Goal: Task Accomplishment & Management: Manage account settings

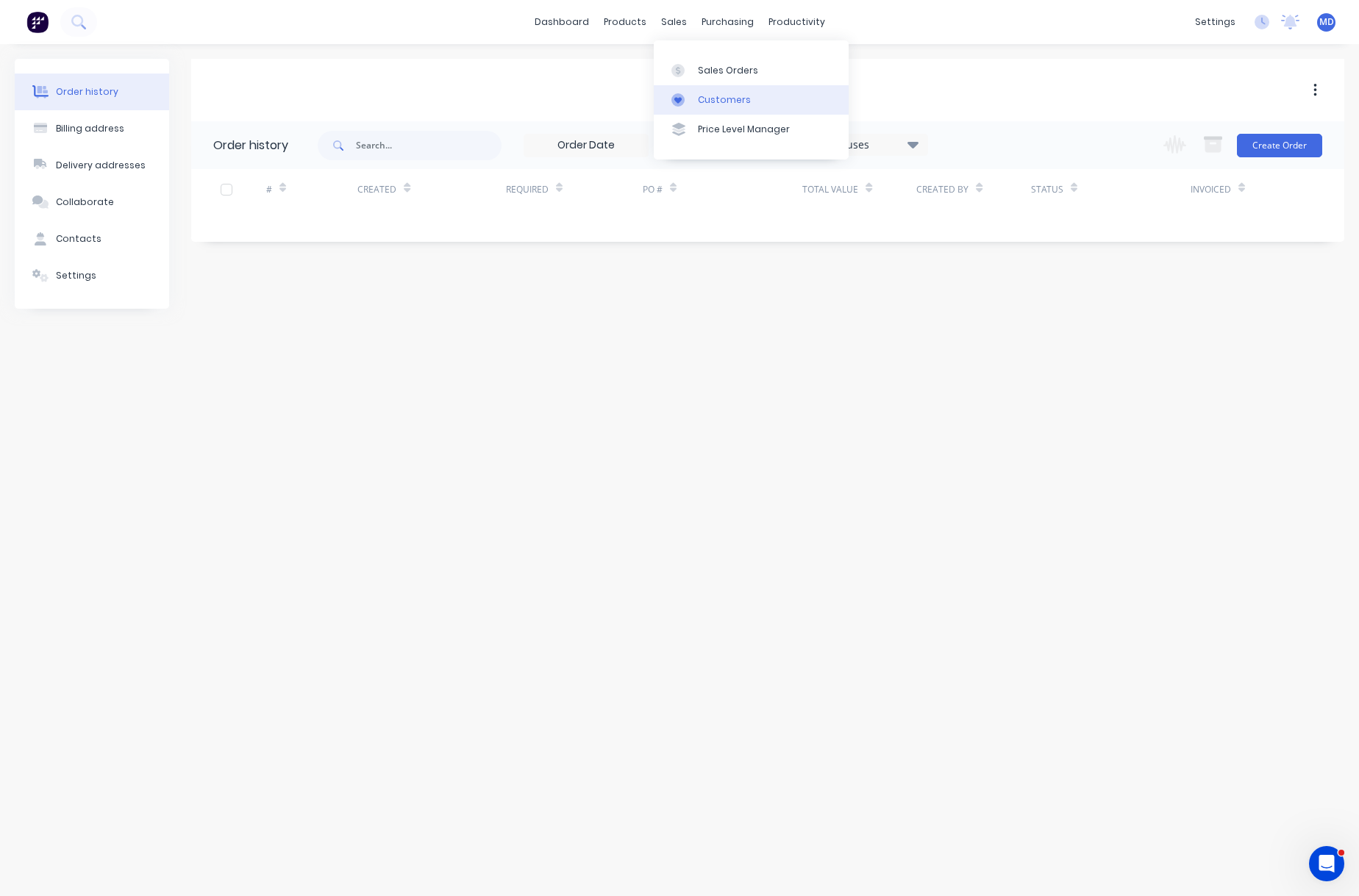
click at [723, 92] on link "Customers" at bounding box center [752, 100] width 195 height 29
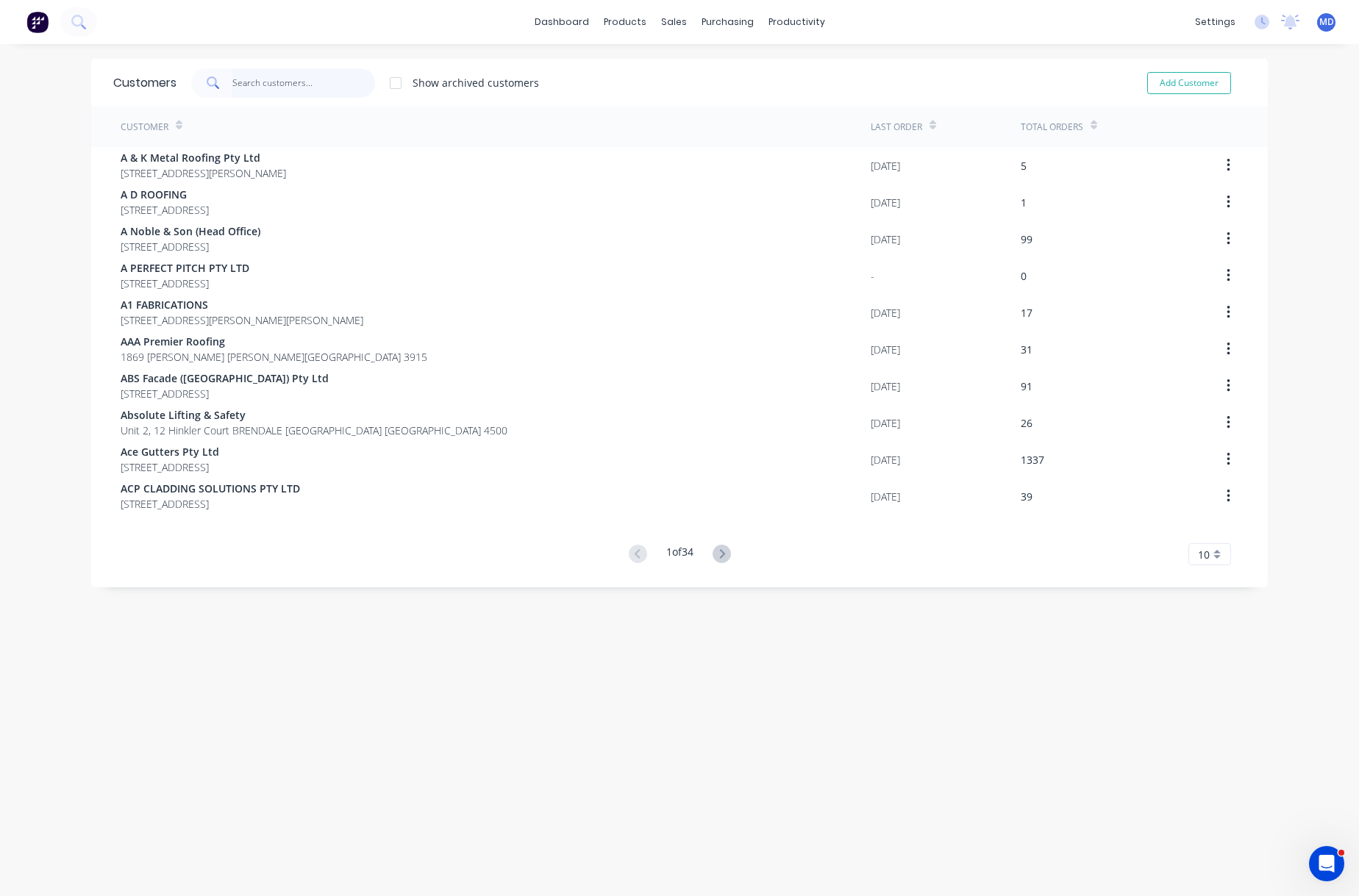
click at [276, 80] on input "text" at bounding box center [304, 83] width 144 height 29
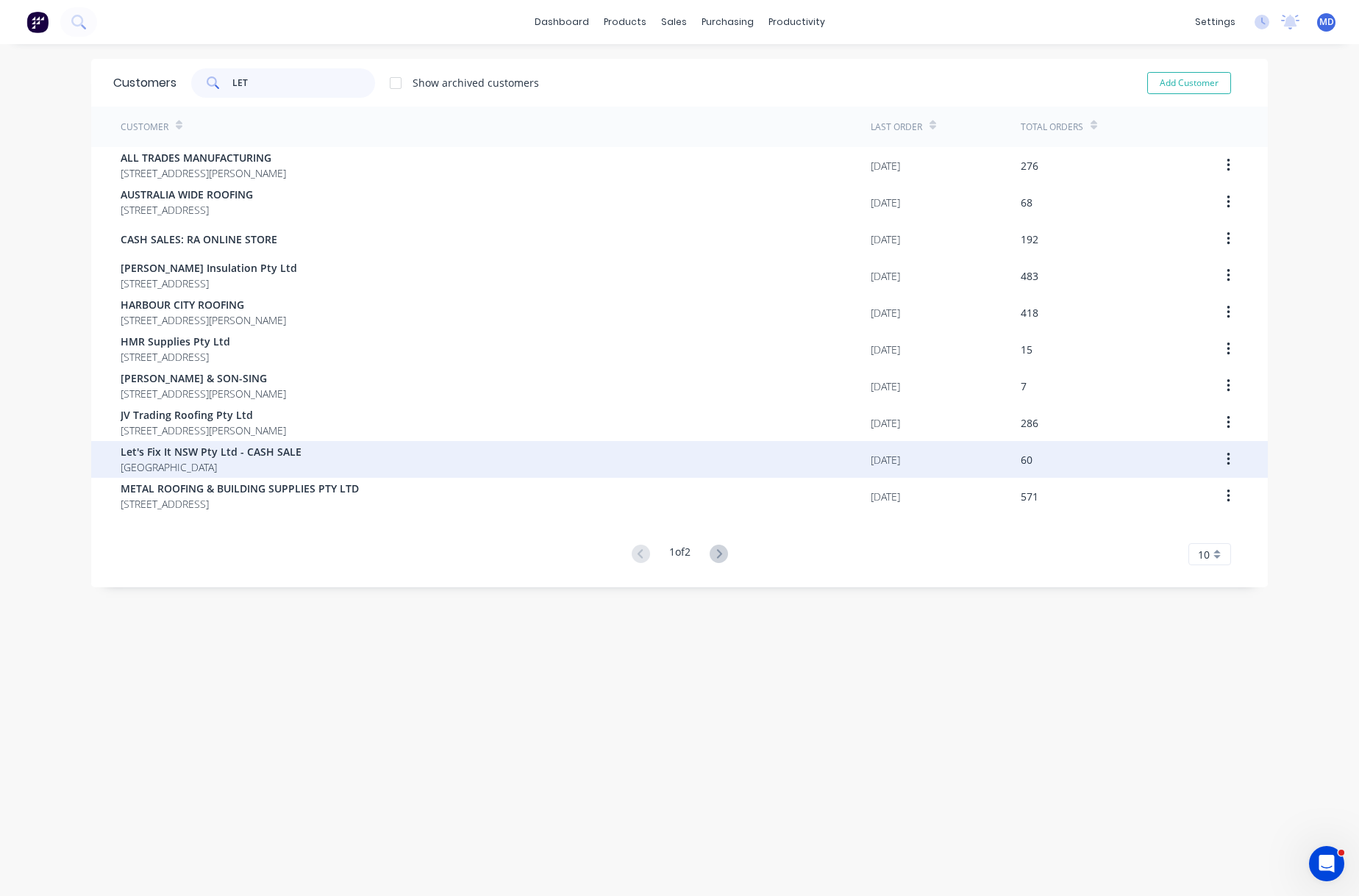
type input "LET"
click at [204, 441] on div "Let's Fix It NSW Pty Ltd - CASH SALE [GEOGRAPHIC_DATA]" at bounding box center [496, 460] width 750 height 37
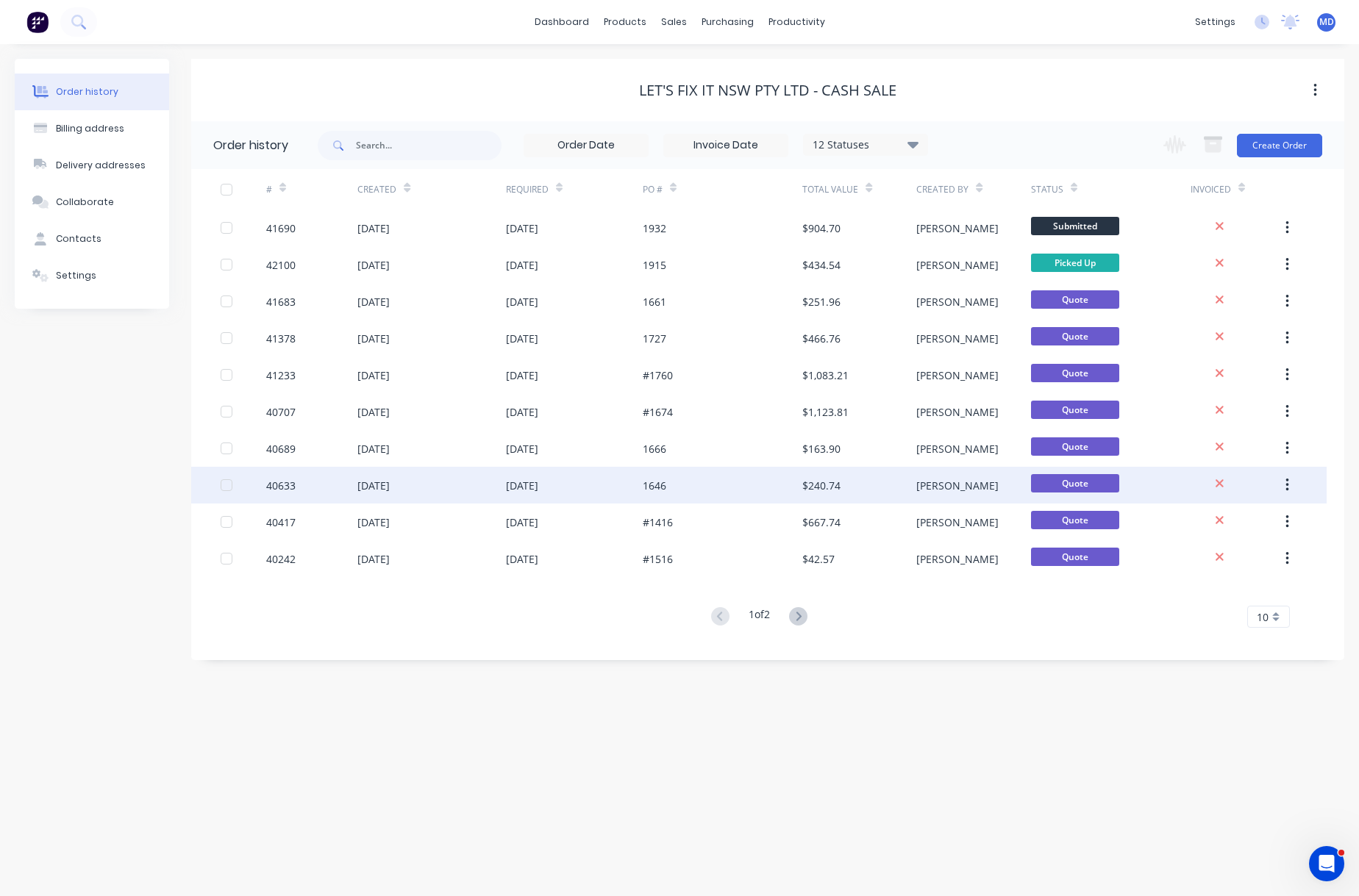
click at [783, 487] on div "1646" at bounding box center [721, 485] width 159 height 37
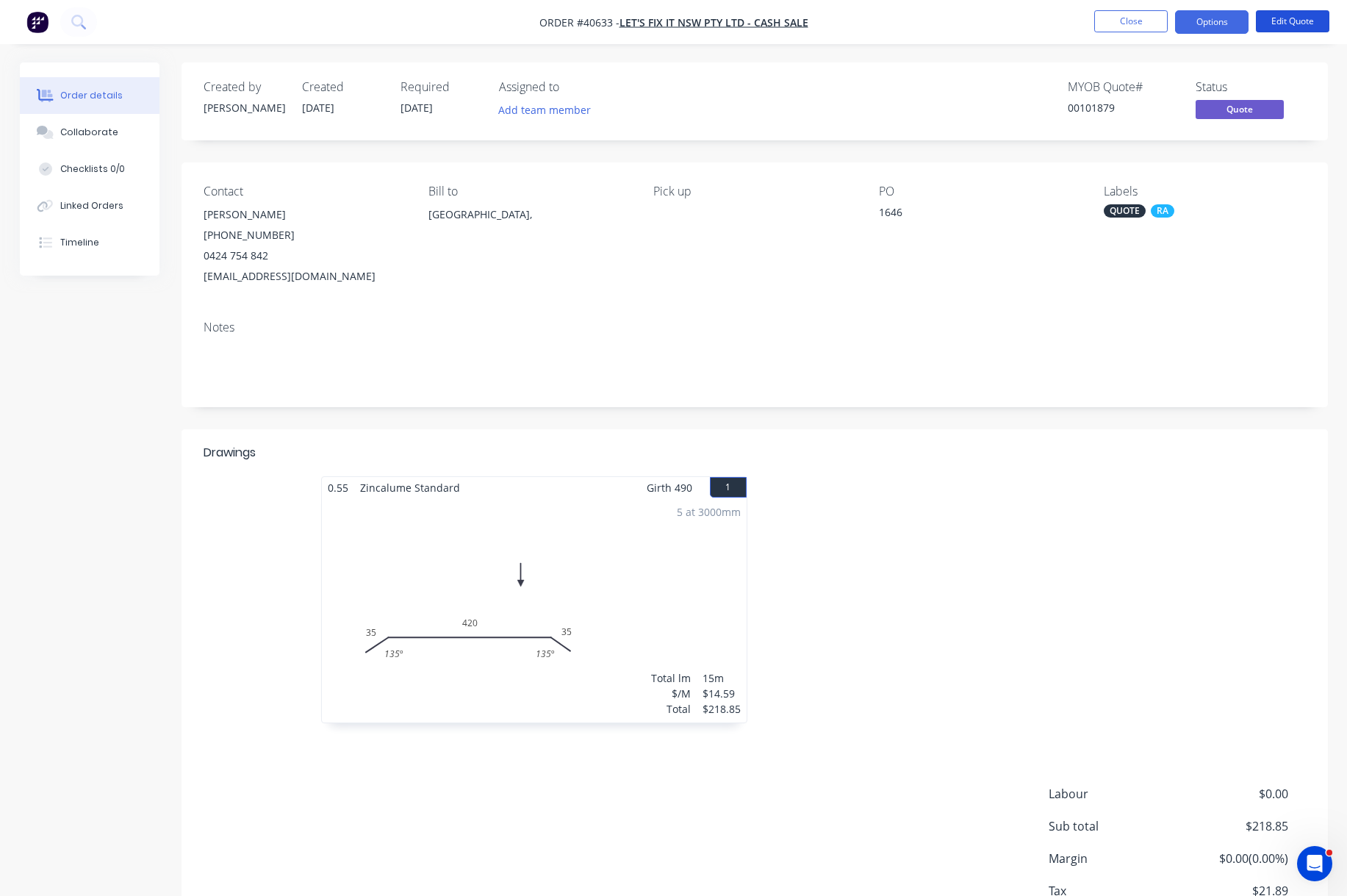
drag, startPoint x: 1296, startPoint y: 17, endPoint x: 1321, endPoint y: 109, distance: 95.3
click at [1324, 102] on div "Order #40633 - Let's Fix It NSW Pty Ltd - CASH SALE Close Options Edit Quote Or…" at bounding box center [674, 500] width 1347 height 999
click at [1217, 25] on button "Options" at bounding box center [1211, 22] width 73 height 23
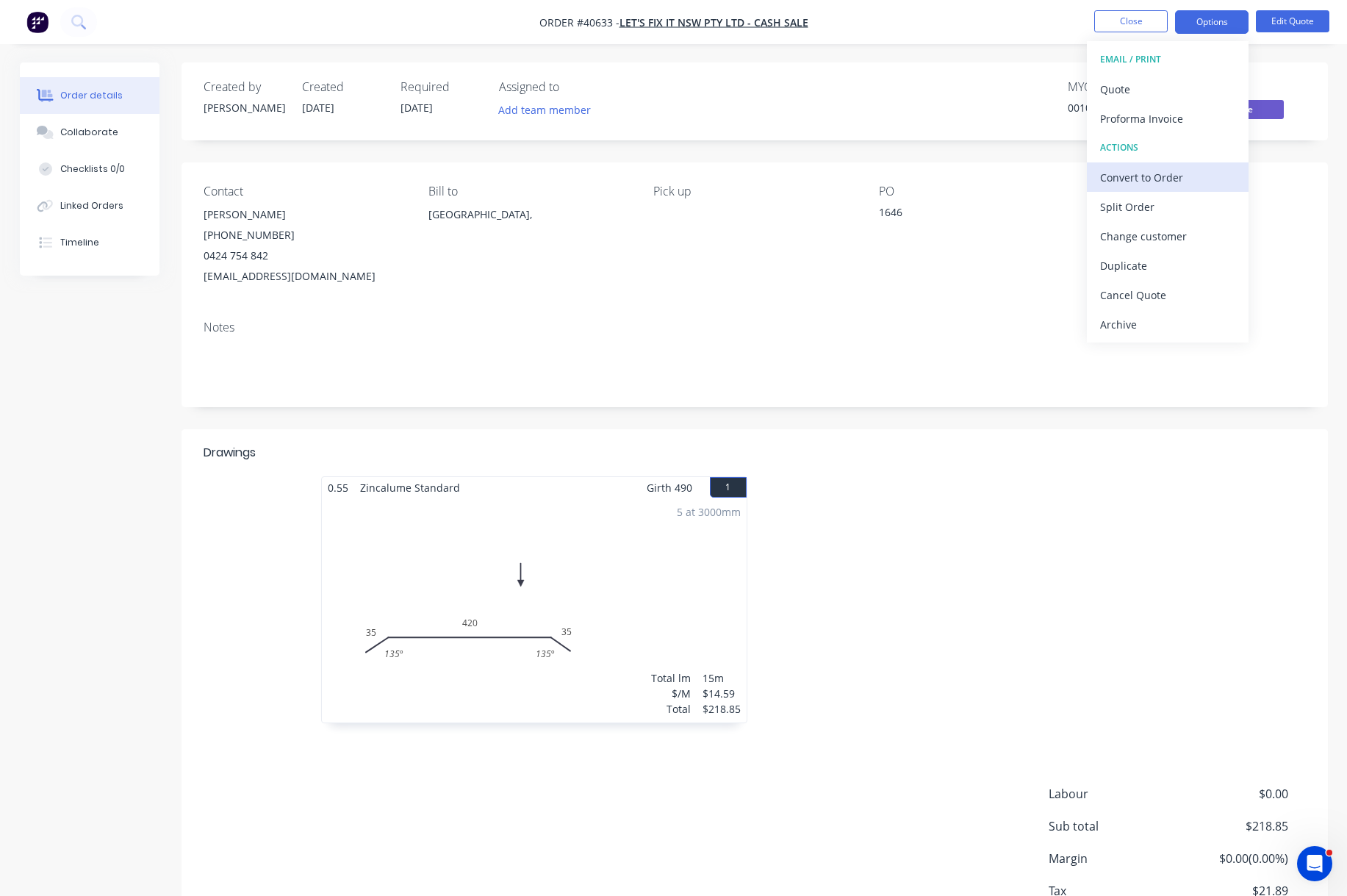
click at [1156, 174] on div "Convert to Order" at bounding box center [1167, 178] width 136 height 21
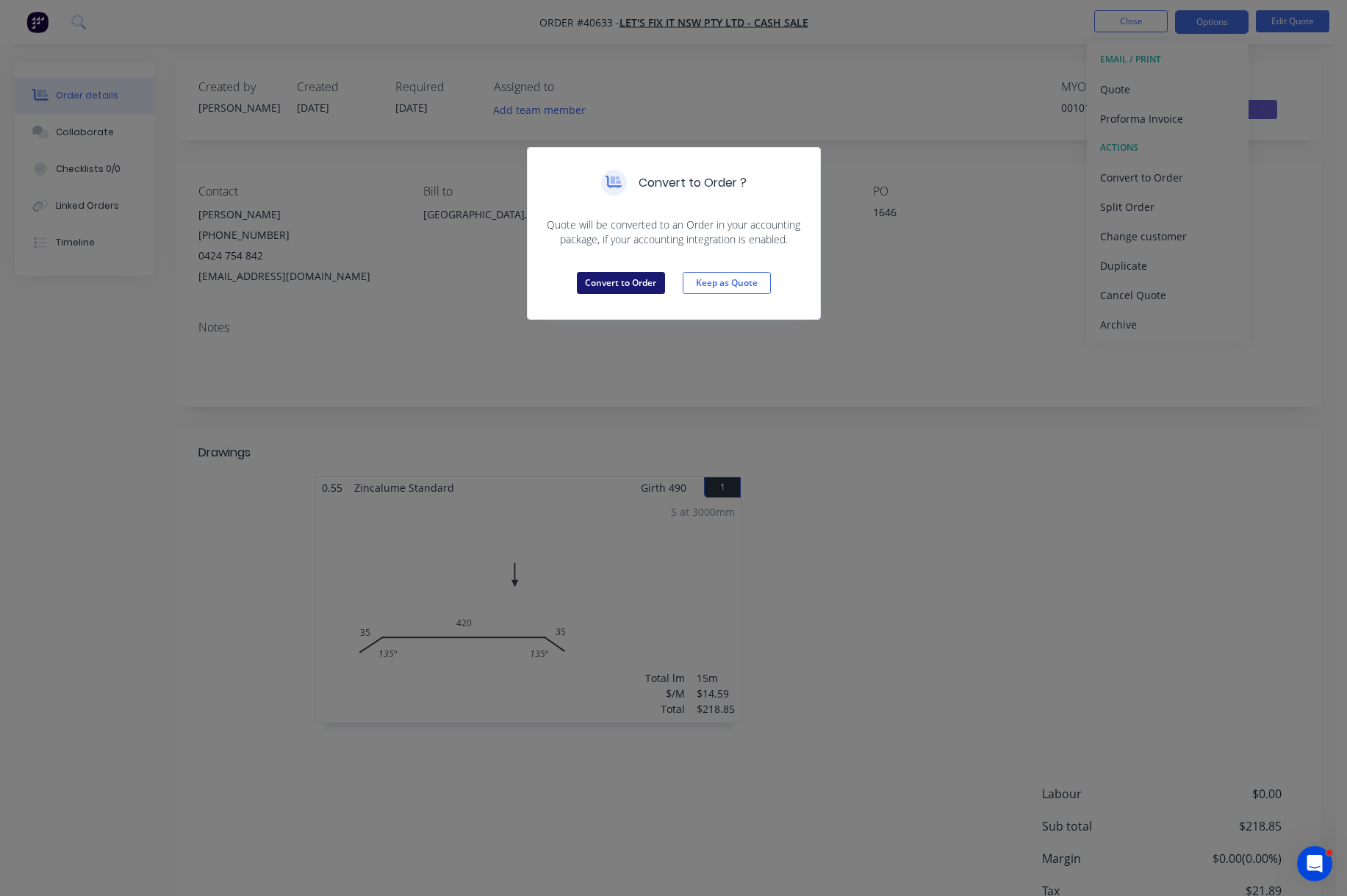
click at [646, 286] on button "Convert to Order" at bounding box center [621, 283] width 88 height 22
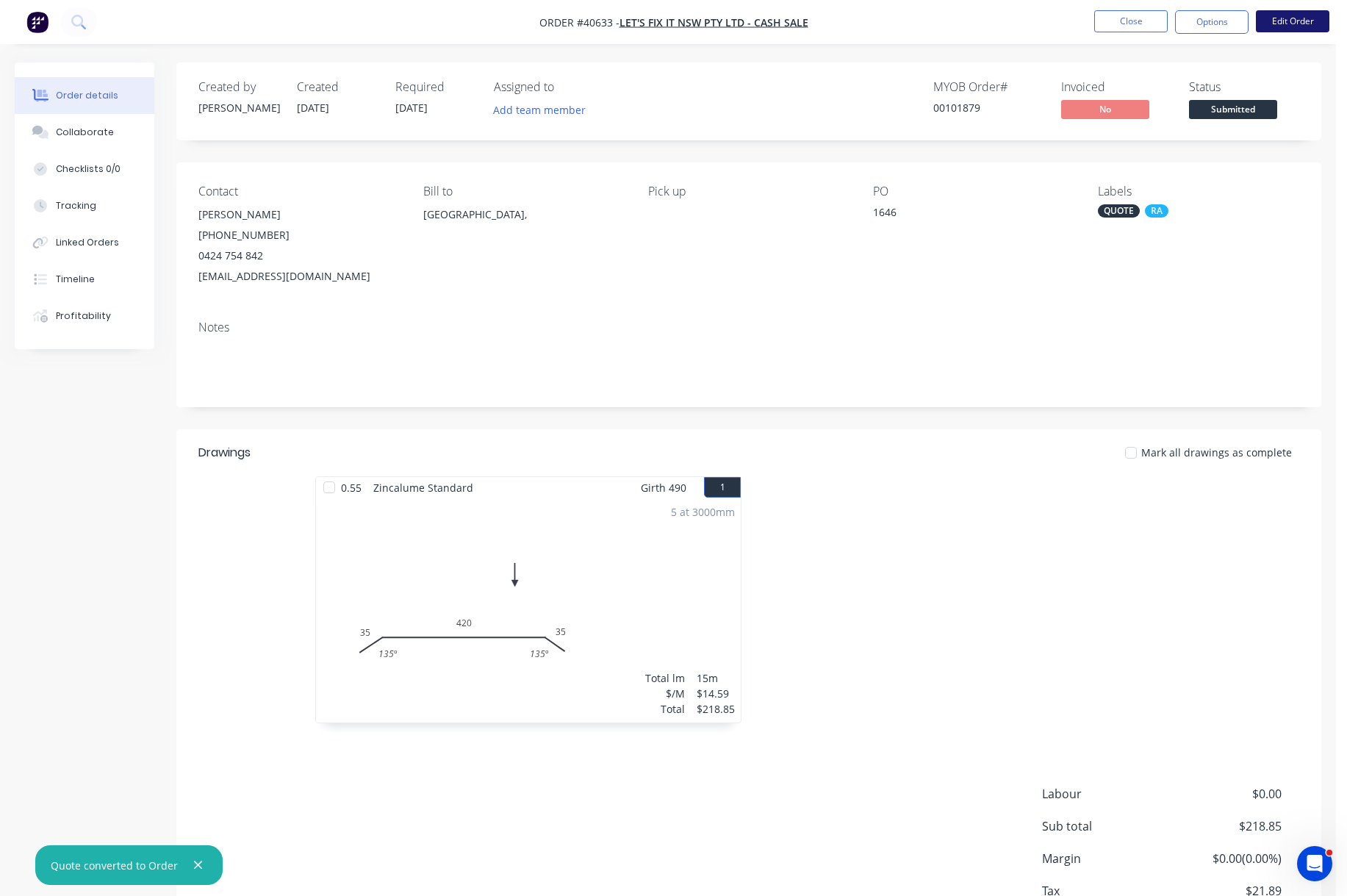
click at [1297, 26] on button "Edit Order" at bounding box center [1292, 21] width 73 height 22
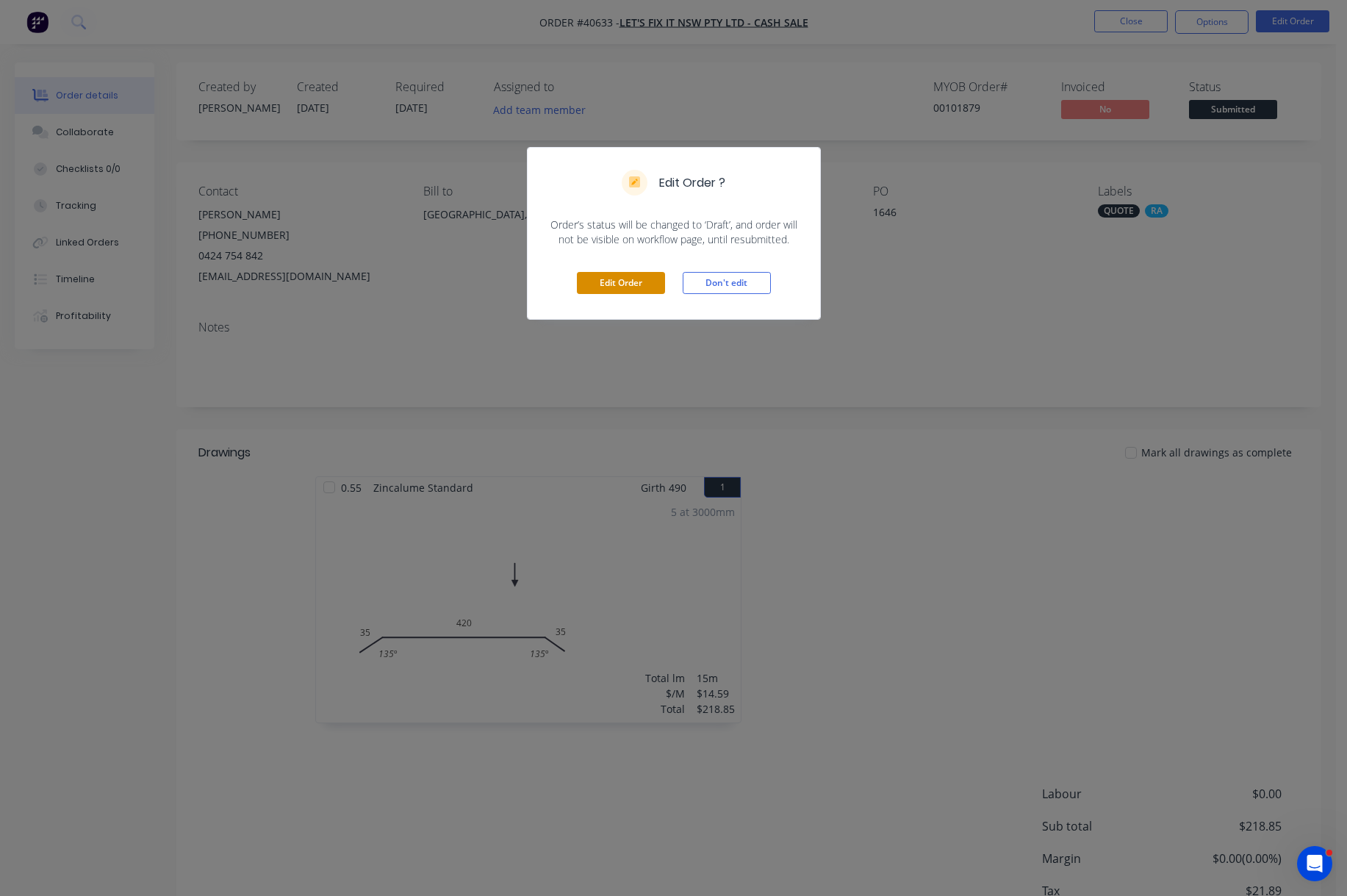
click at [633, 277] on button "Edit Order" at bounding box center [621, 283] width 88 height 22
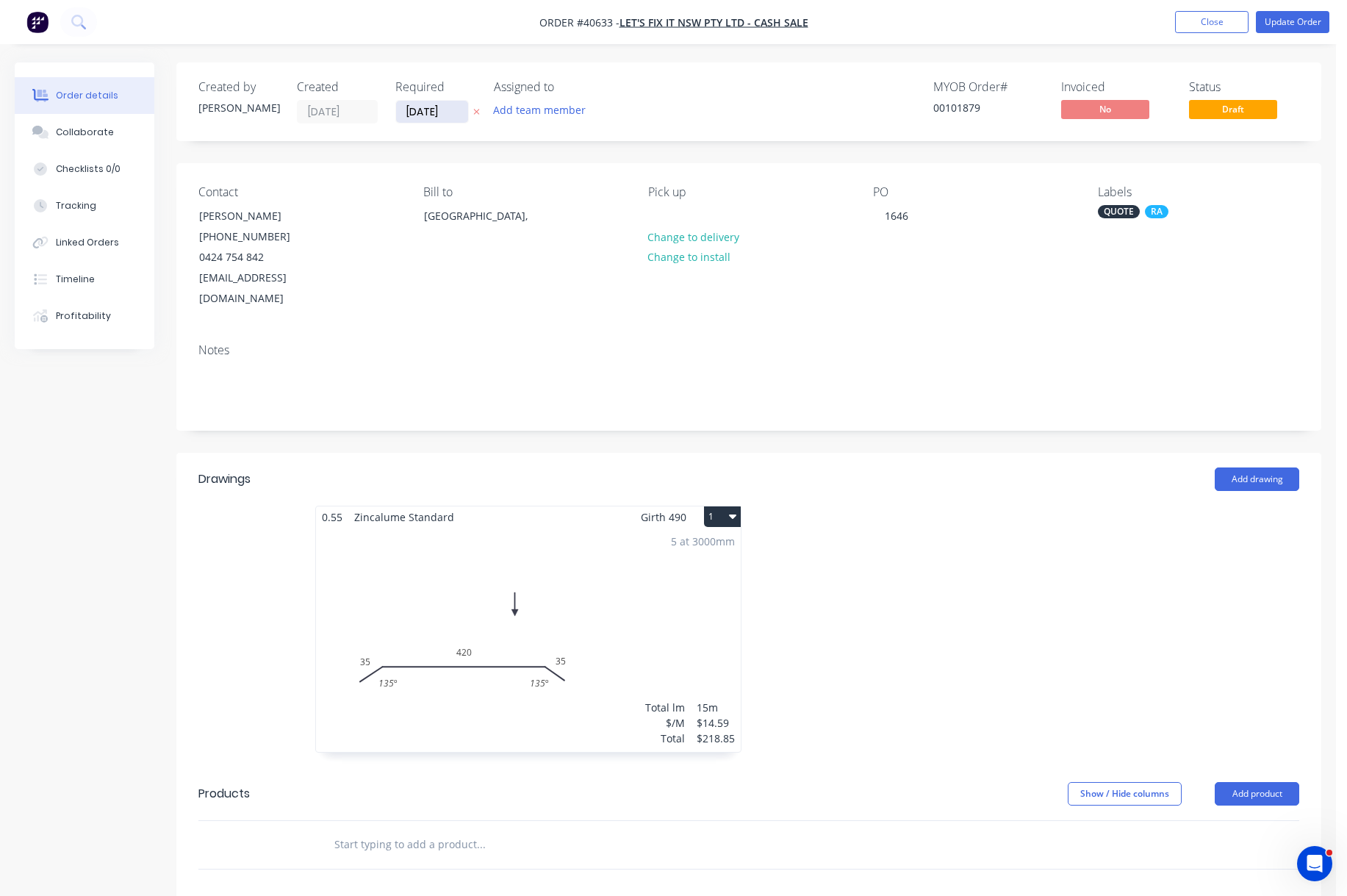
click at [437, 111] on input "[DATE]" at bounding box center [432, 111] width 72 height 22
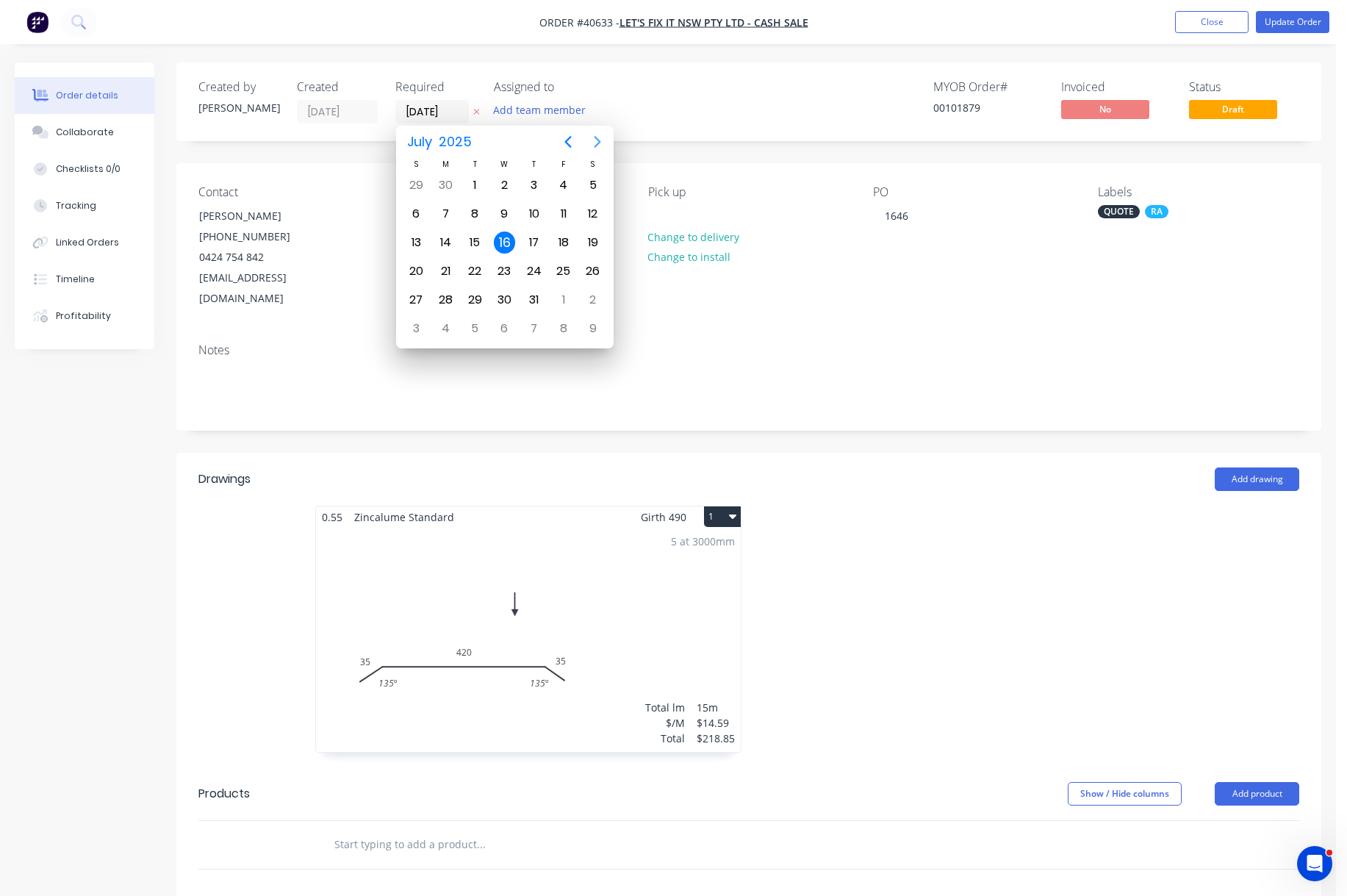
click at [596, 137] on icon "Next page" at bounding box center [597, 142] width 18 height 18
click at [536, 240] on div "16" at bounding box center [534, 242] width 22 height 22
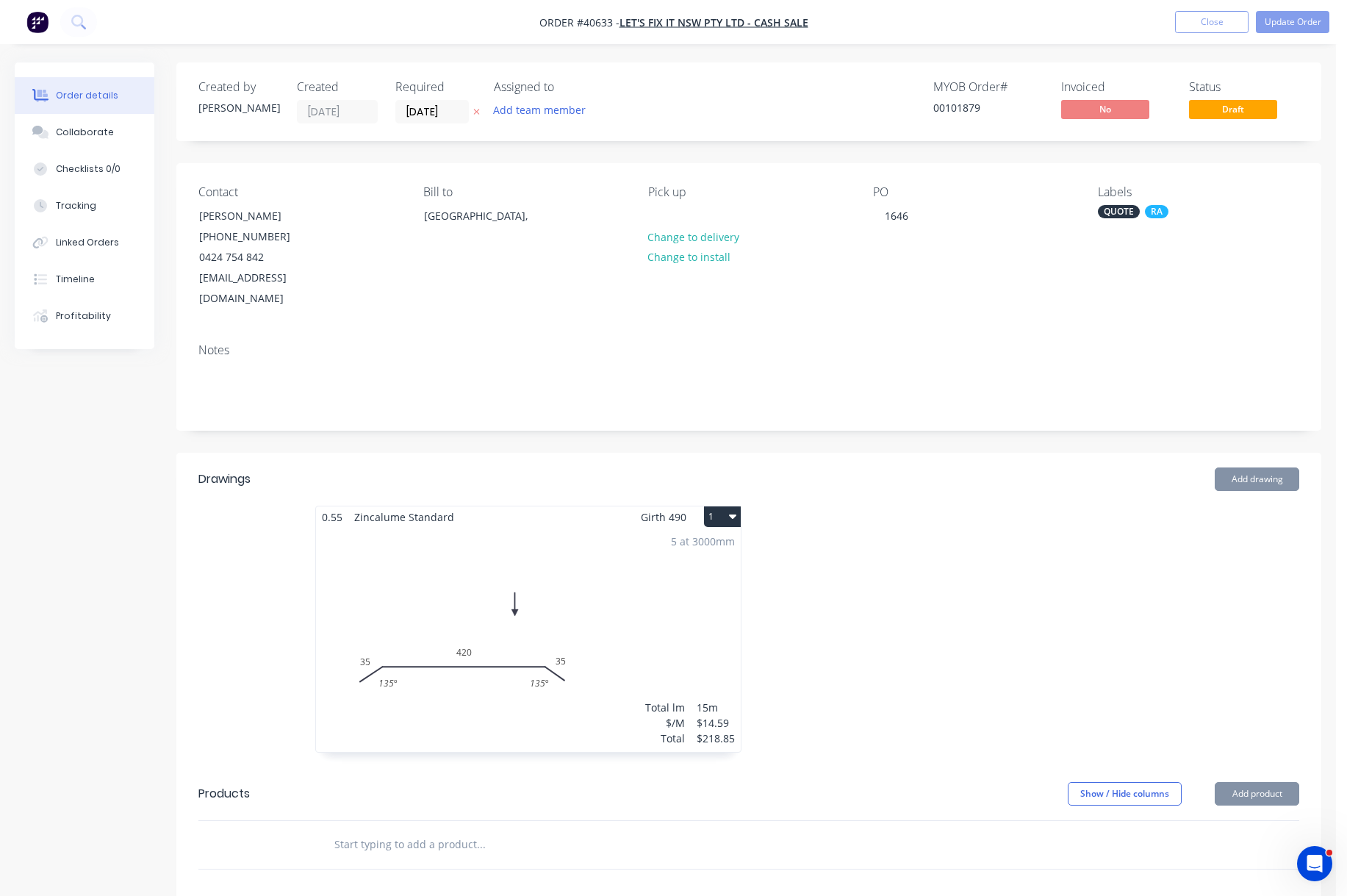
type input "[DATE]"
click at [1116, 207] on div "QUOTE" at bounding box center [1119, 212] width 42 height 14
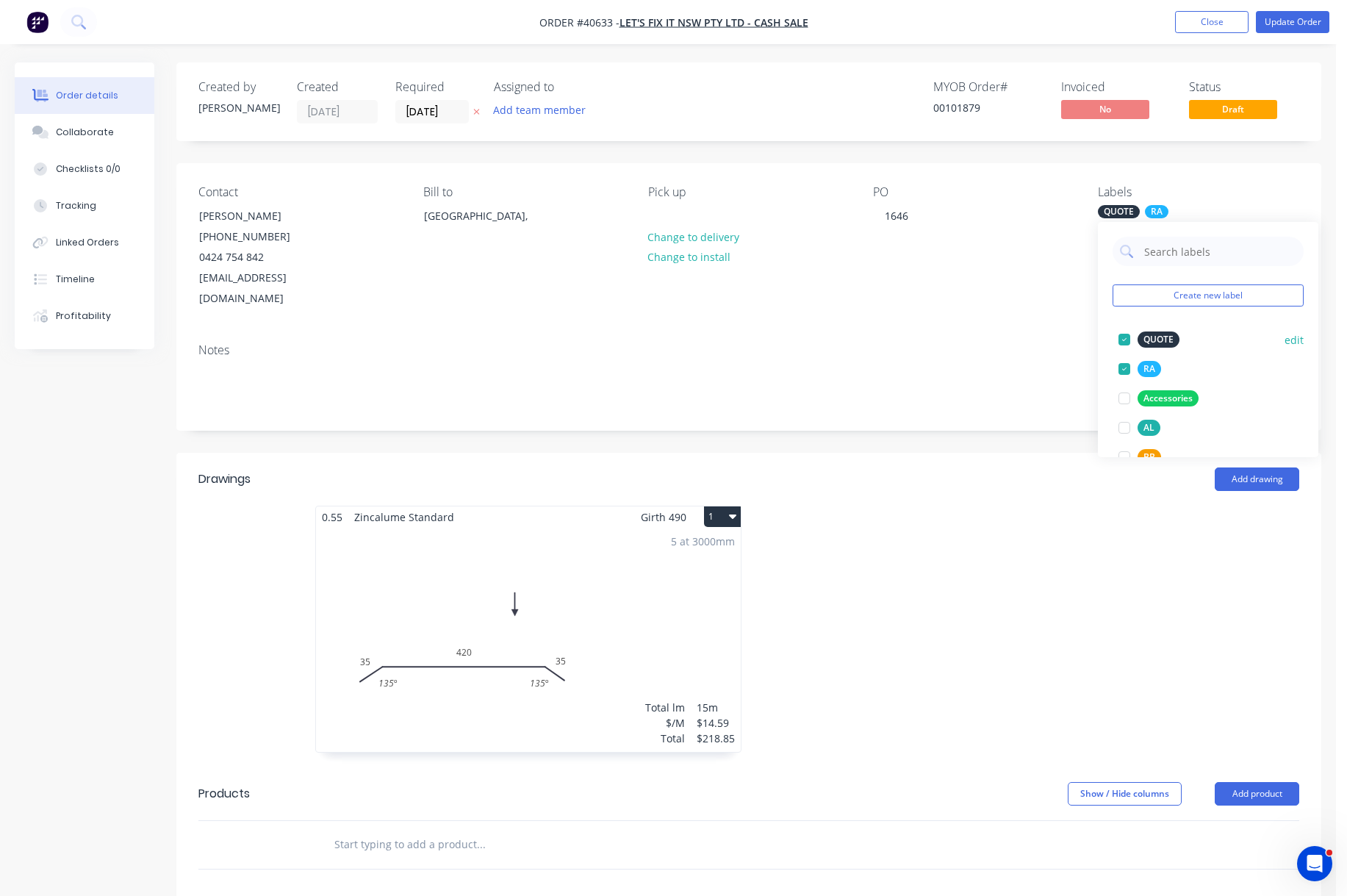
click at [1122, 338] on div at bounding box center [1124, 340] width 29 height 29
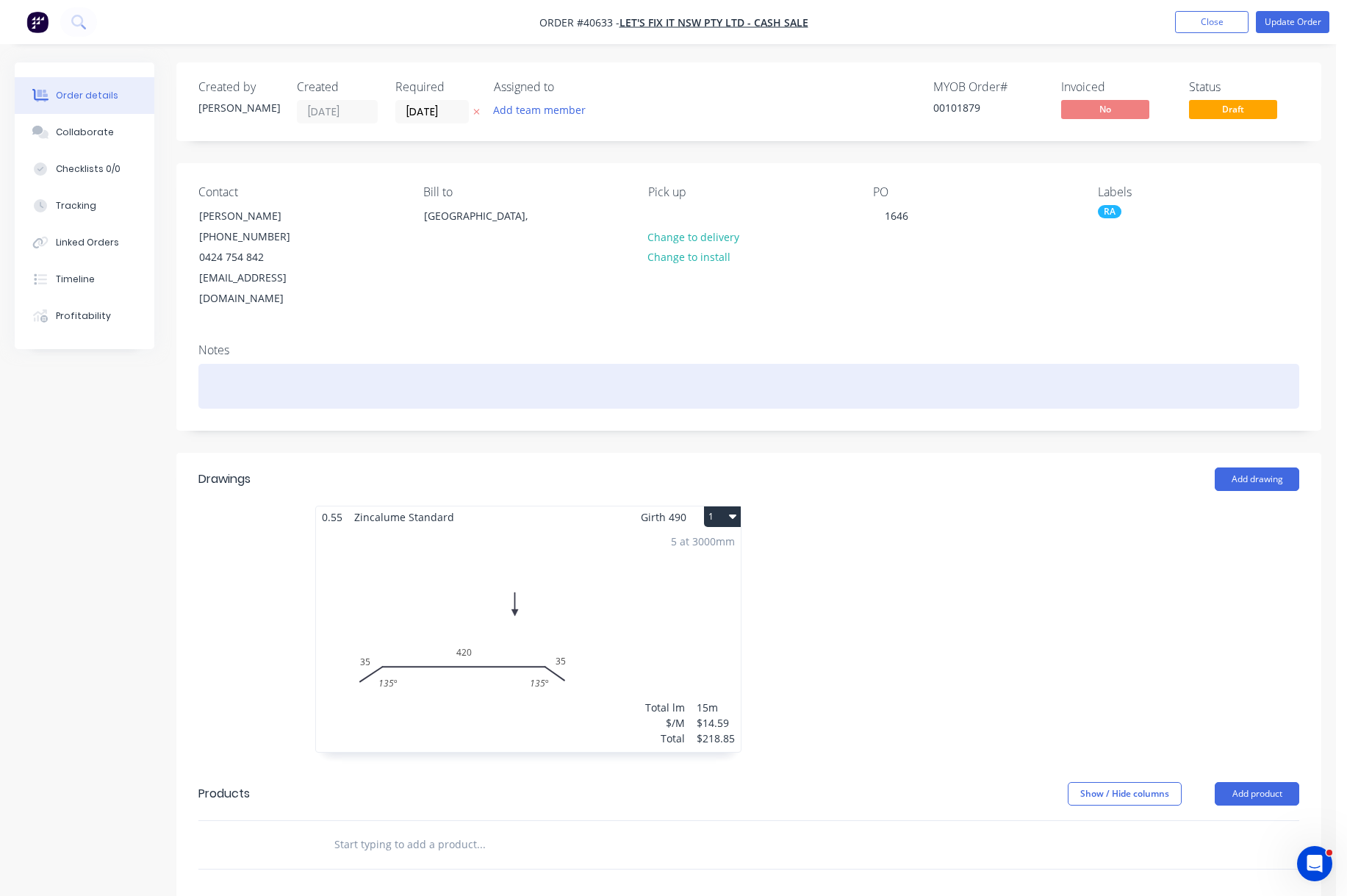
click at [996, 364] on div at bounding box center [749, 387] width 1101 height 45
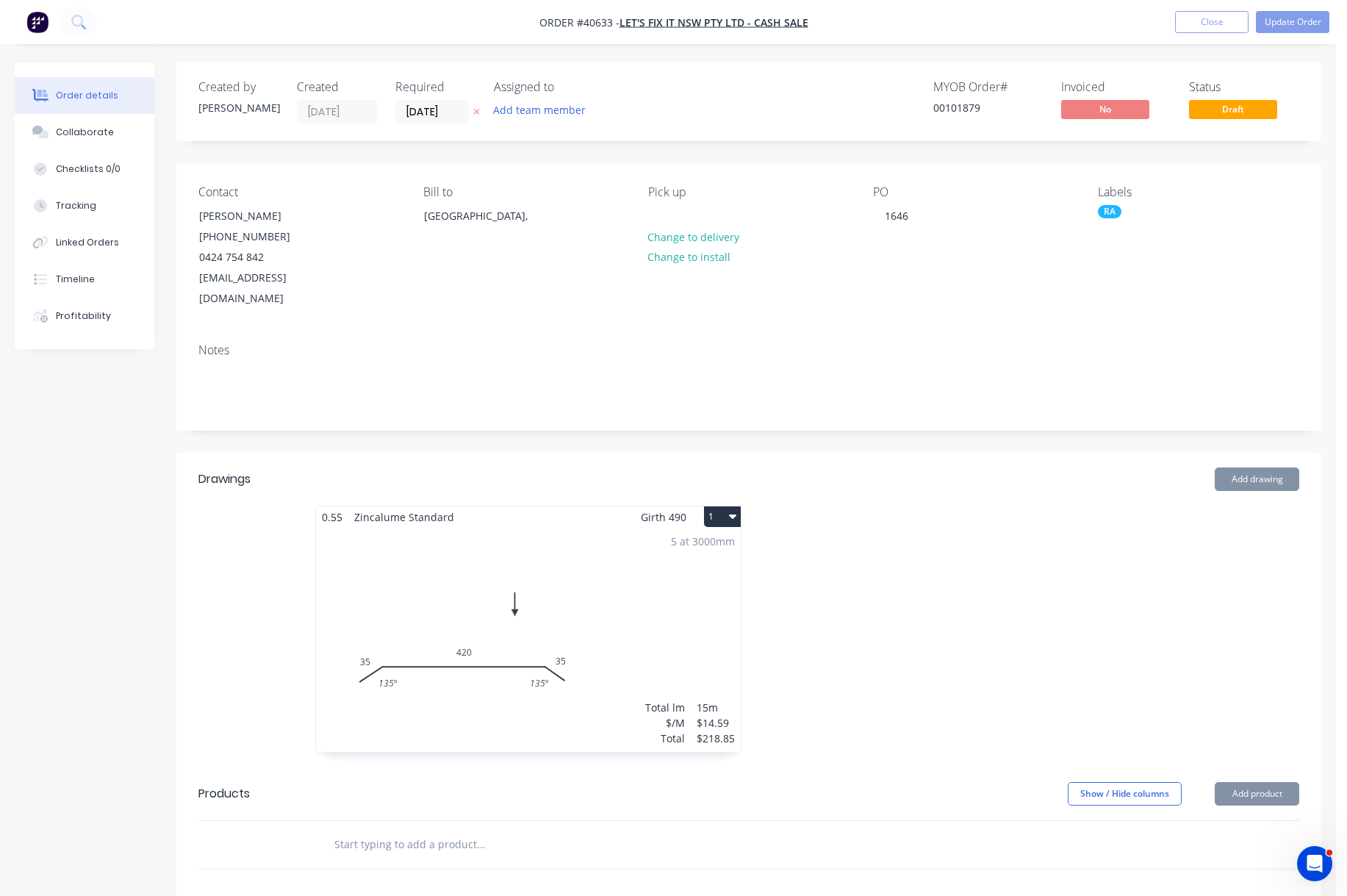
click at [1316, 5] on nav "Order #40633 - Let's Fix It NSW Pty Ltd - CASH SALE Add product Close Update Or…" at bounding box center [674, 21] width 1347 height 44
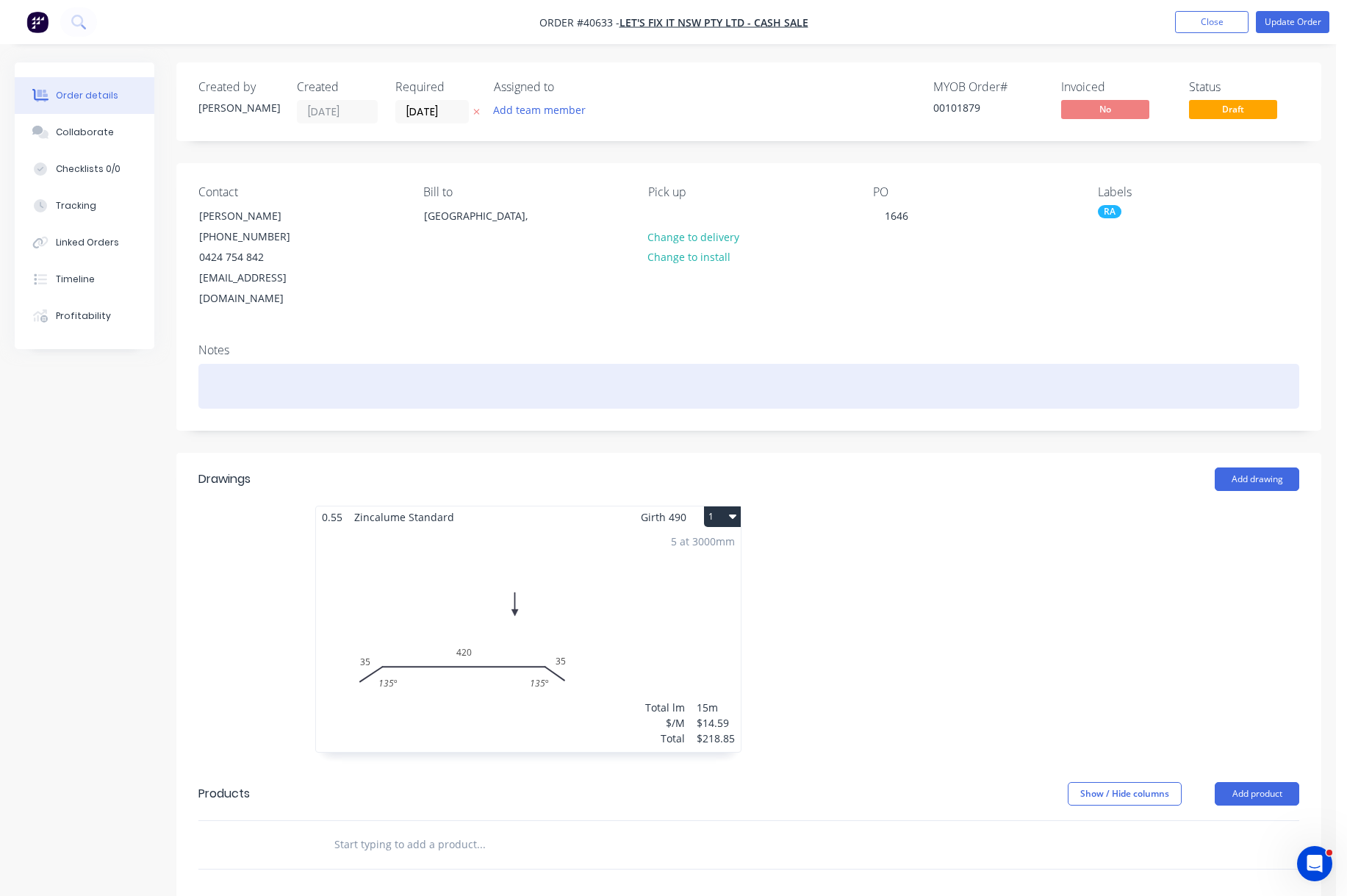
click at [323, 377] on div at bounding box center [749, 387] width 1101 height 45
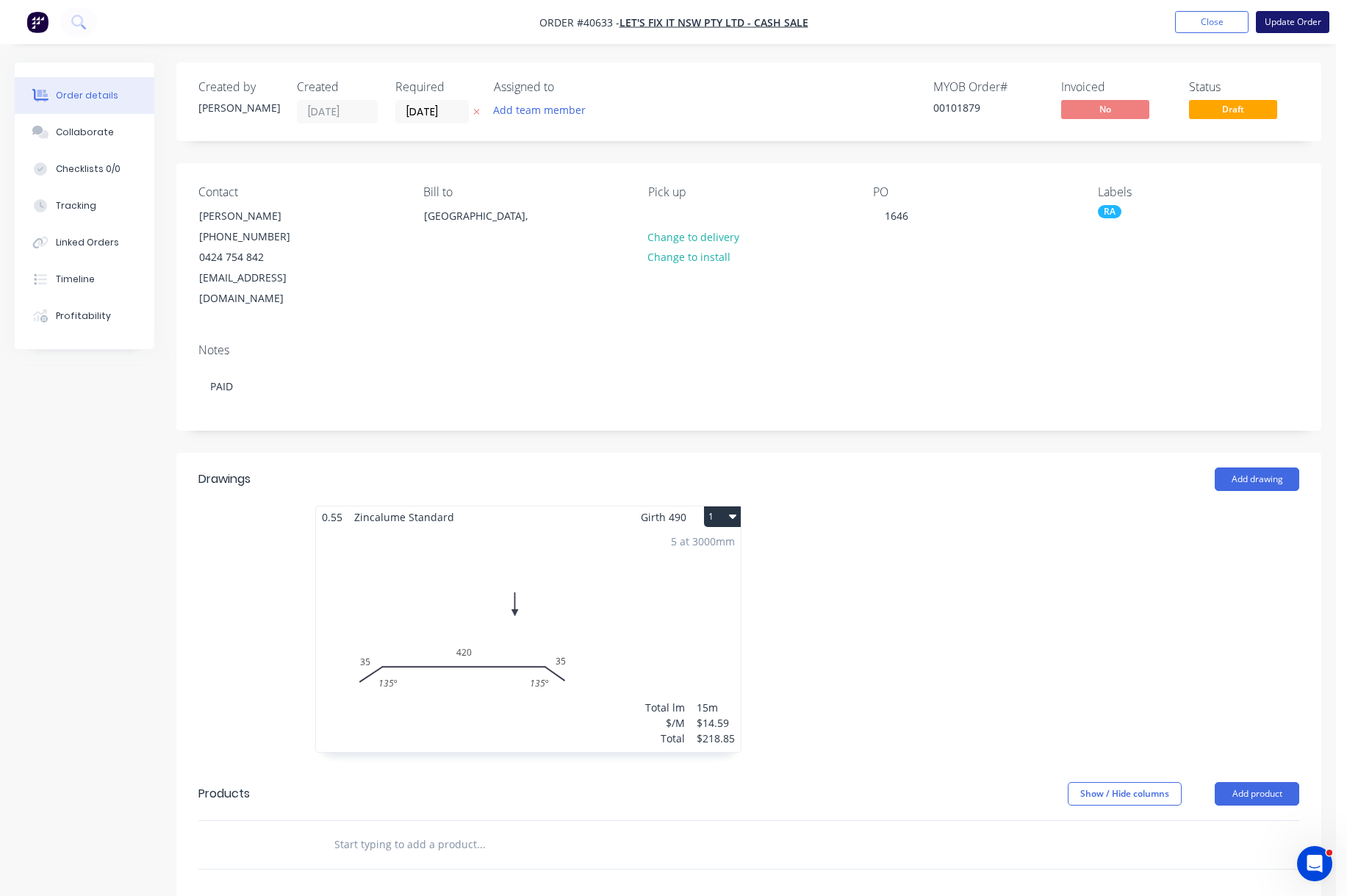
click at [1293, 20] on button "Update Order" at bounding box center [1292, 21] width 73 height 22
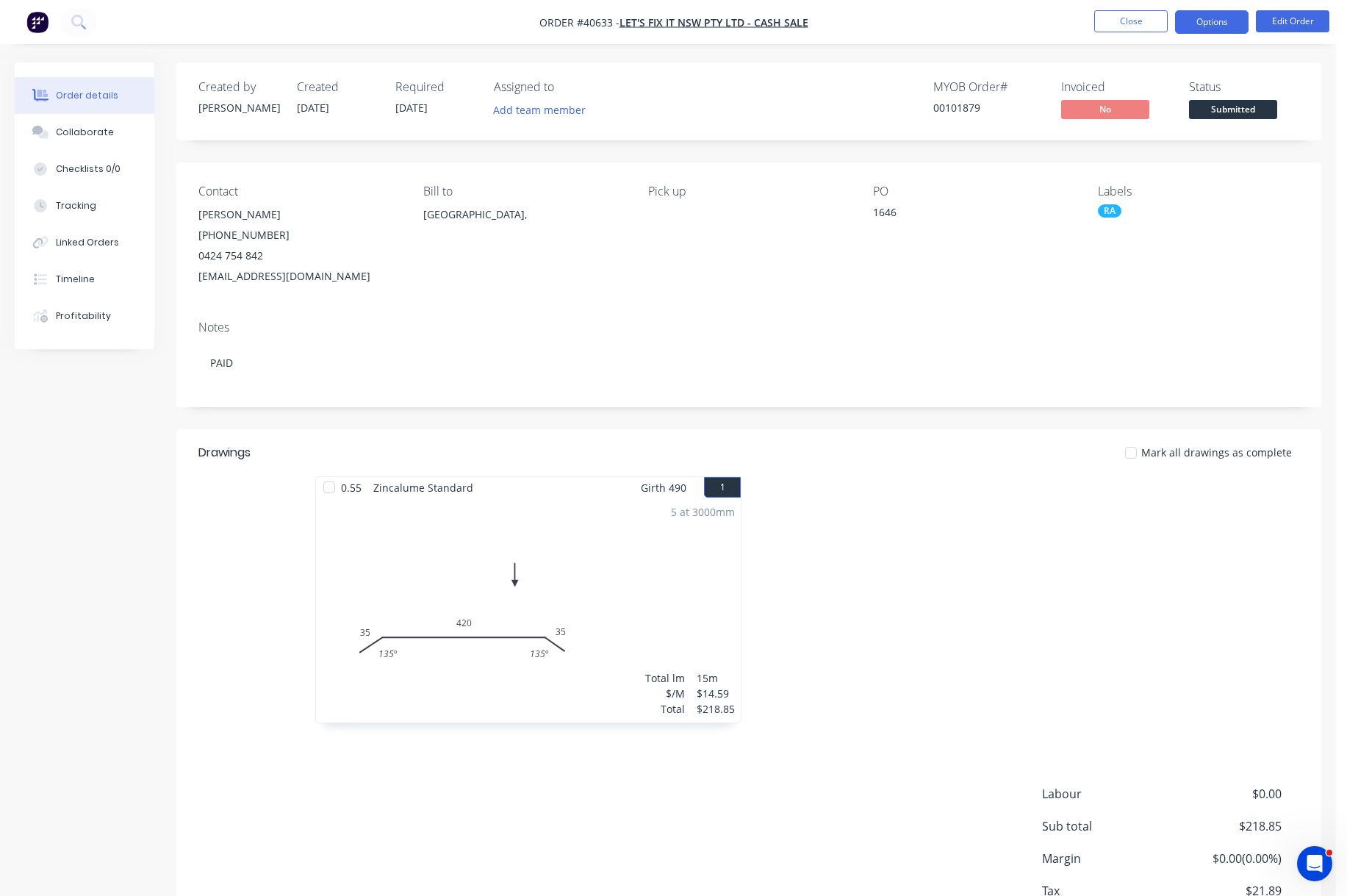
click at [1207, 19] on button "Options" at bounding box center [1211, 22] width 73 height 23
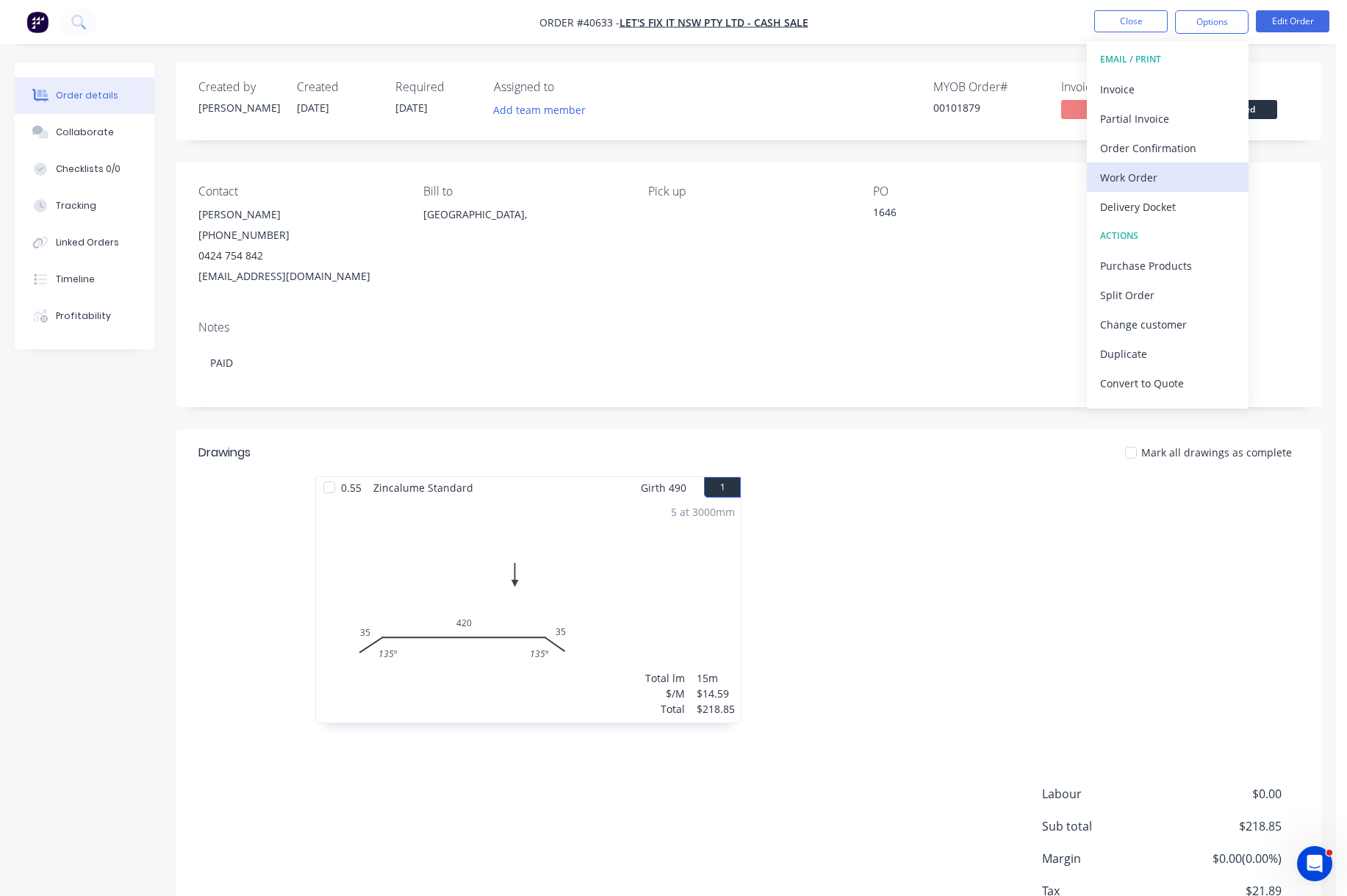
click at [1134, 177] on div "Work Order" at bounding box center [1167, 178] width 136 height 21
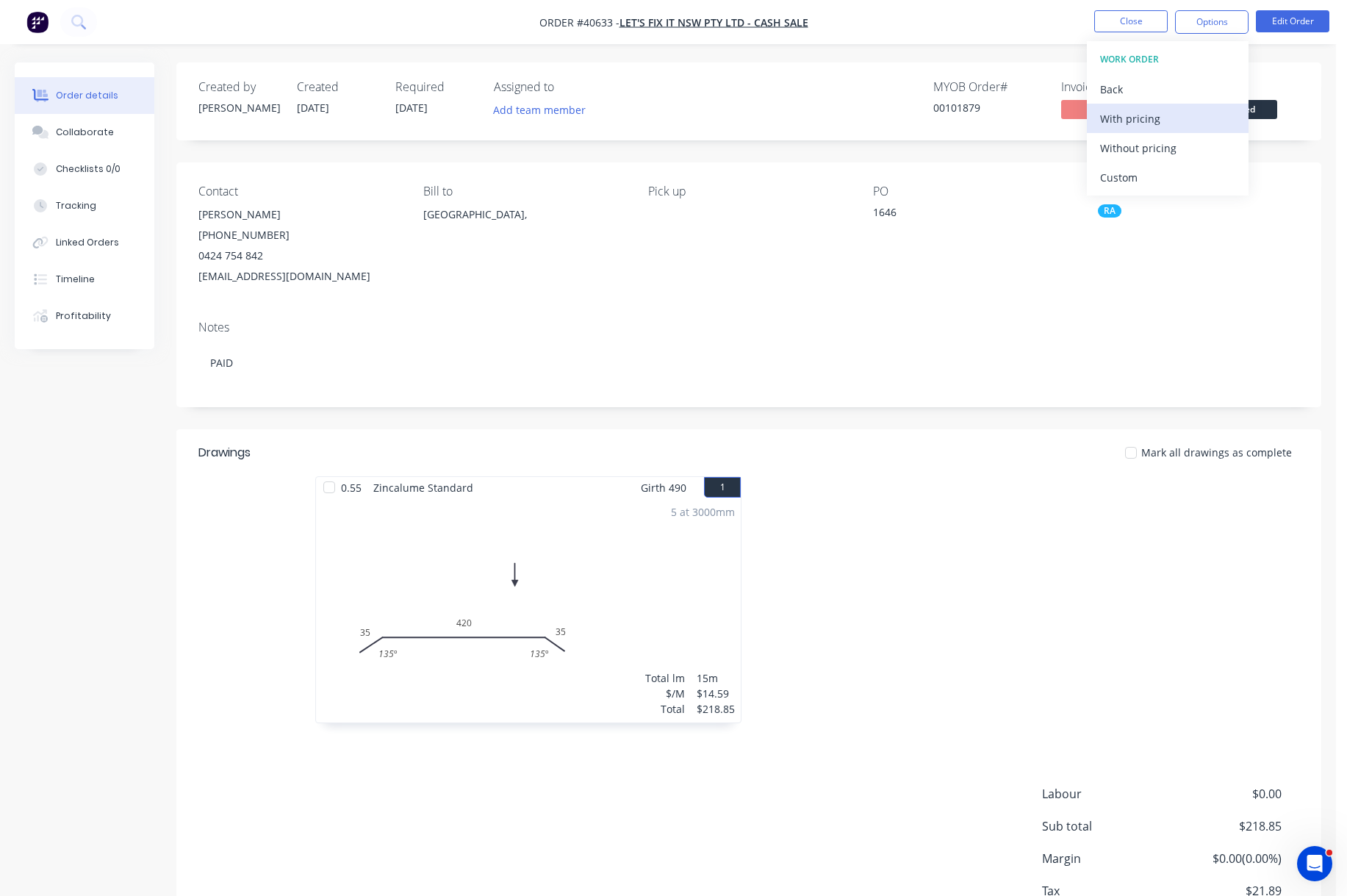
click at [1136, 123] on div "With pricing" at bounding box center [1167, 119] width 136 height 21
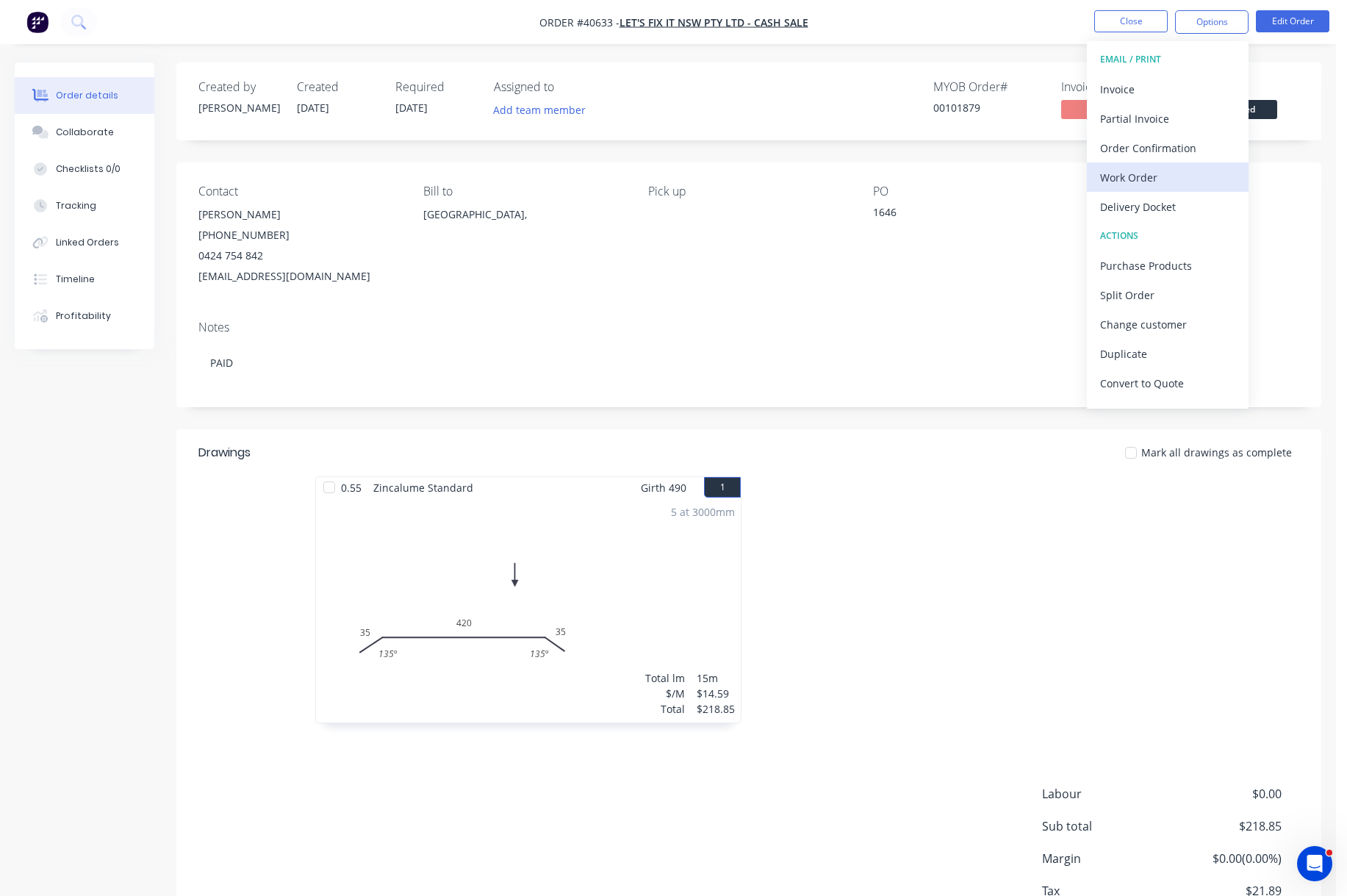
click at [1142, 179] on div "Work Order" at bounding box center [1167, 178] width 136 height 21
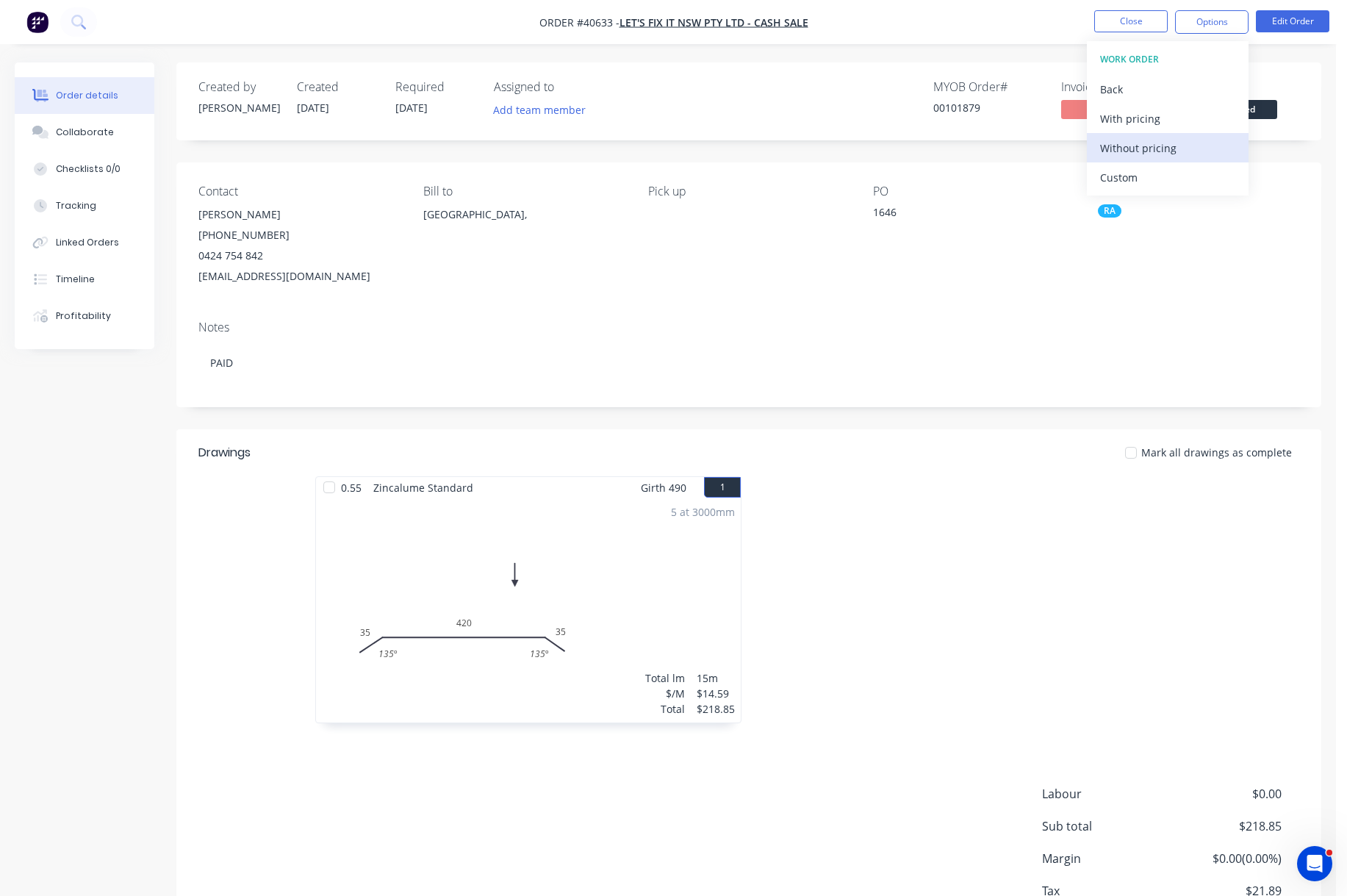
click at [1148, 147] on div "Without pricing" at bounding box center [1167, 148] width 136 height 21
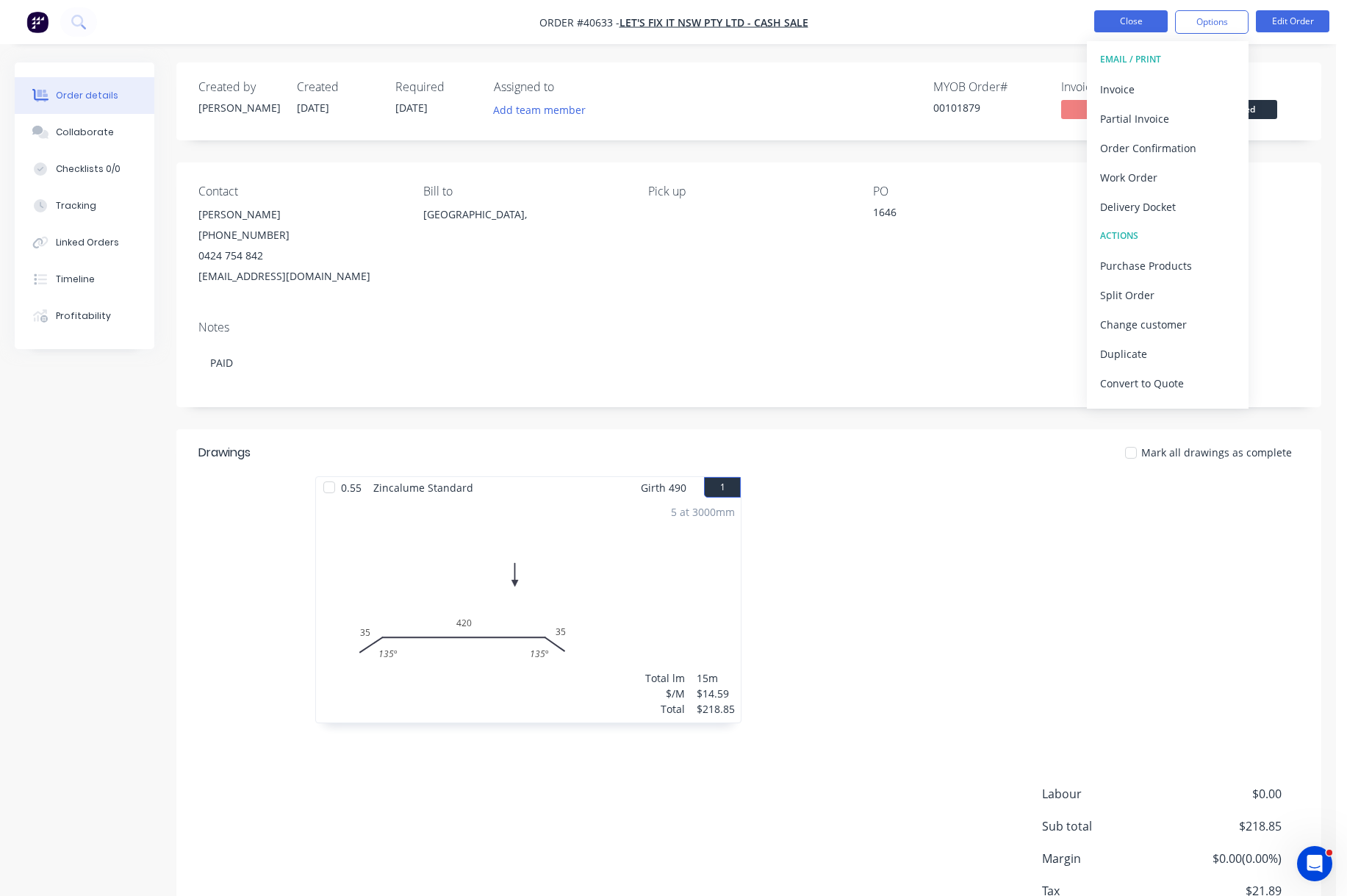
click at [1119, 17] on button "Close" at bounding box center [1130, 21] width 73 height 22
